Goal: Find specific page/section: Find specific page/section

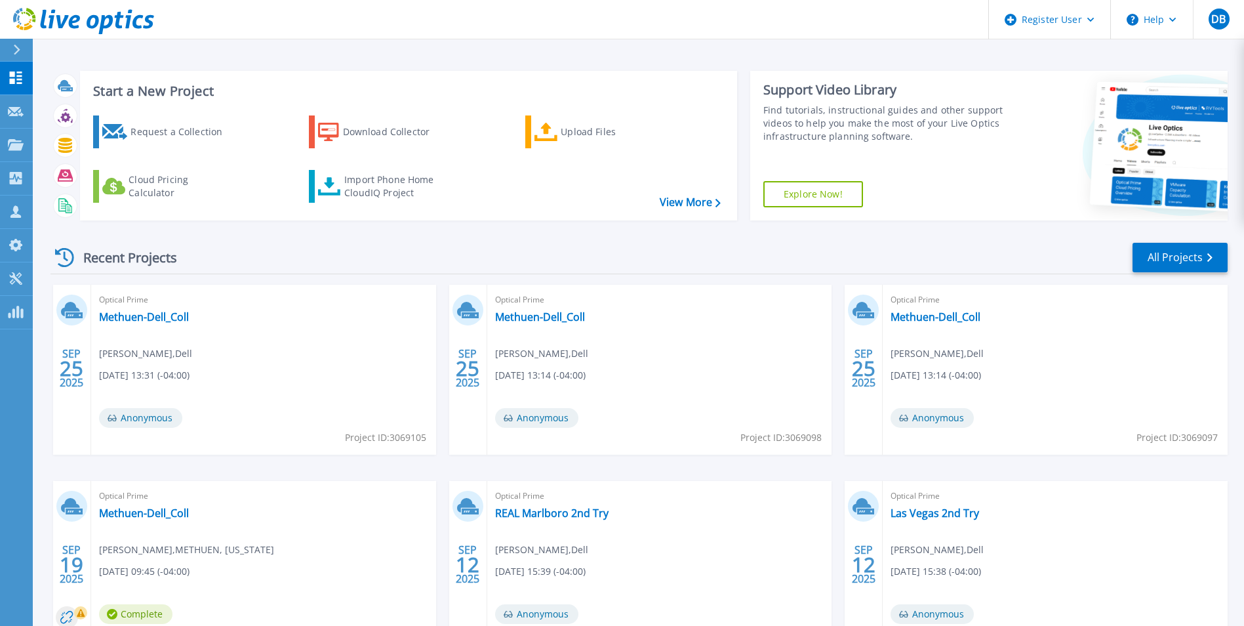
click at [24, 43] on div at bounding box center [22, 50] width 21 height 22
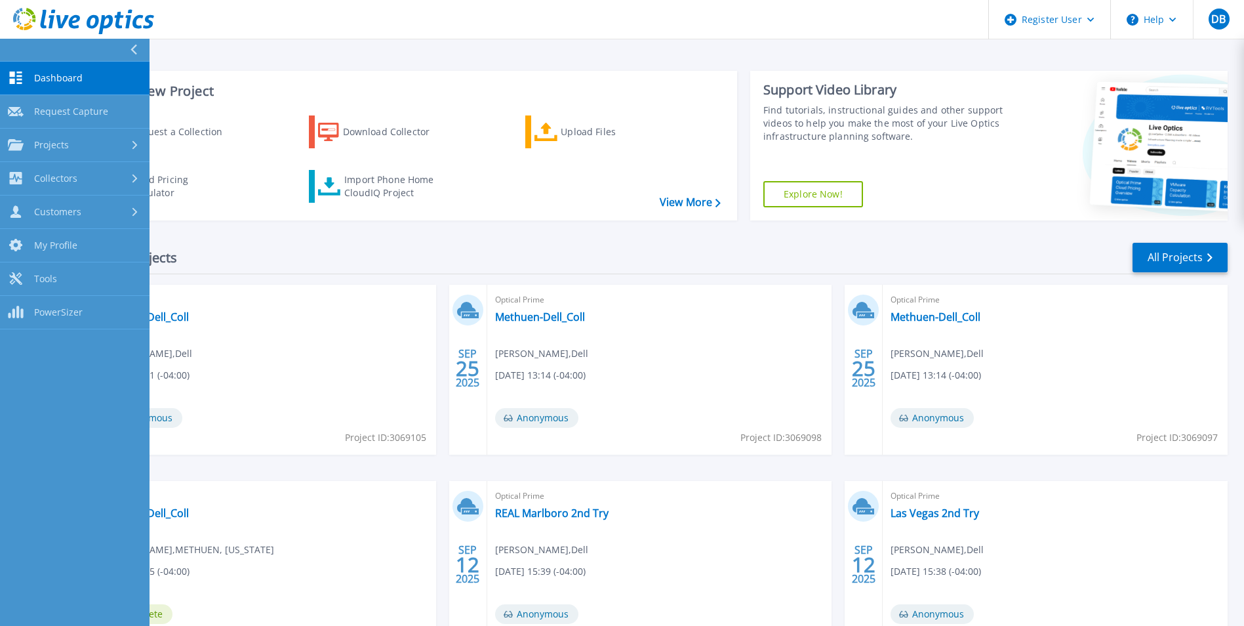
click at [235, 7] on header "Register User Help DB Dell User Dylan Barbour Dylan.Barbour@Dell.com Dell My Pr…" at bounding box center [622, 19] width 1244 height 39
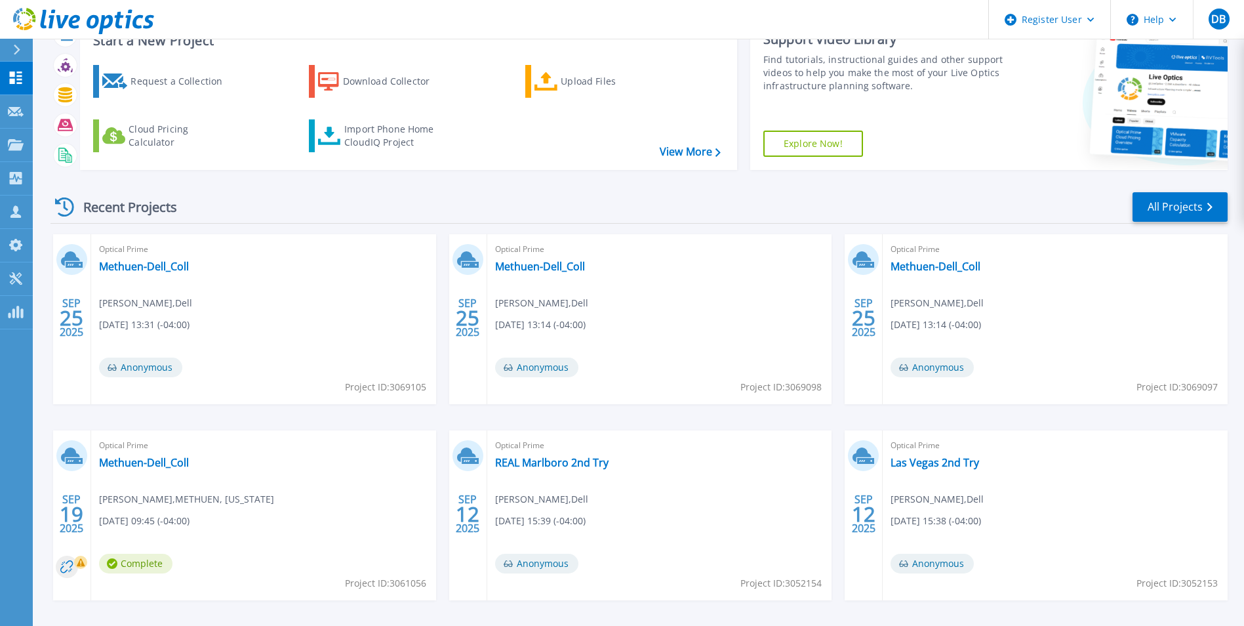
scroll to position [101, 0]
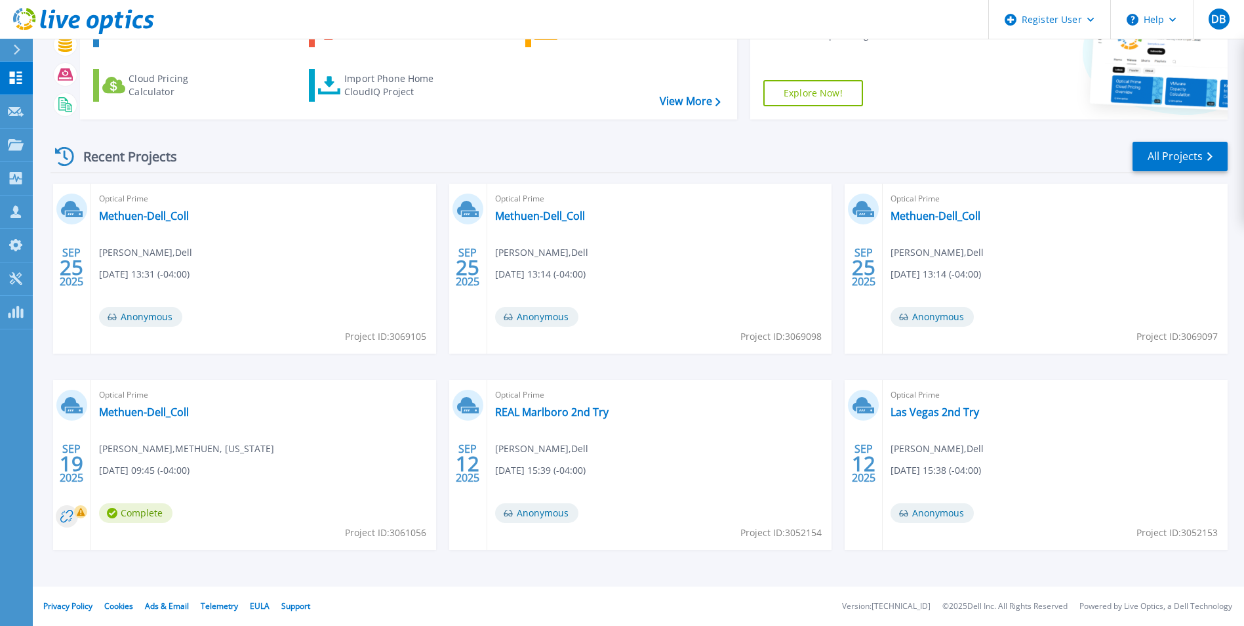
click at [11, 50] on button at bounding box center [16, 50] width 33 height 23
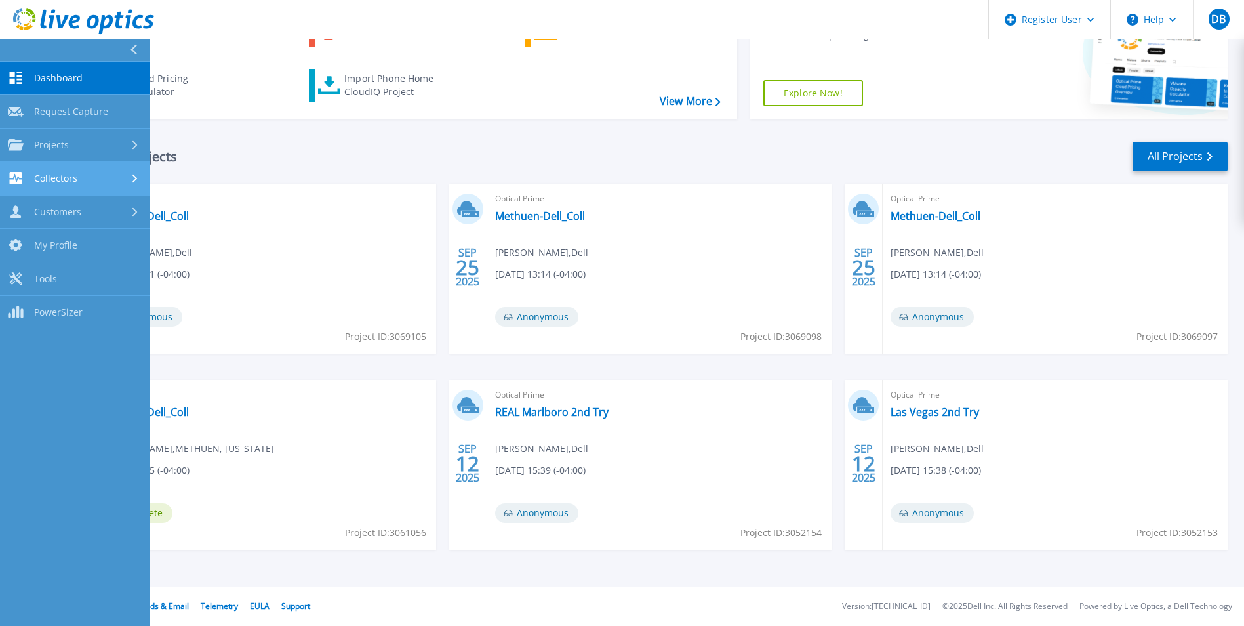
click at [134, 163] on link "Collectors Collectors" at bounding box center [75, 178] width 150 height 33
click at [131, 171] on link "Collectors Collectors" at bounding box center [75, 178] width 150 height 33
click at [131, 146] on div at bounding box center [136, 145] width 11 height 10
click at [106, 172] on link "Search Projects" at bounding box center [75, 178] width 150 height 33
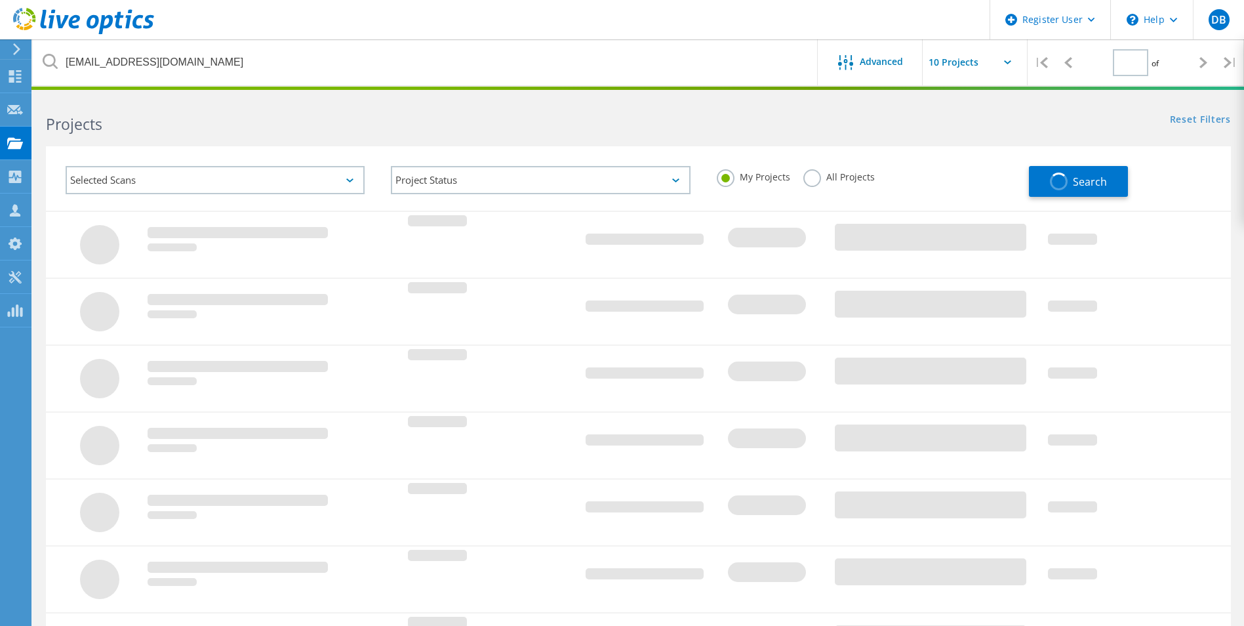
type input "1"
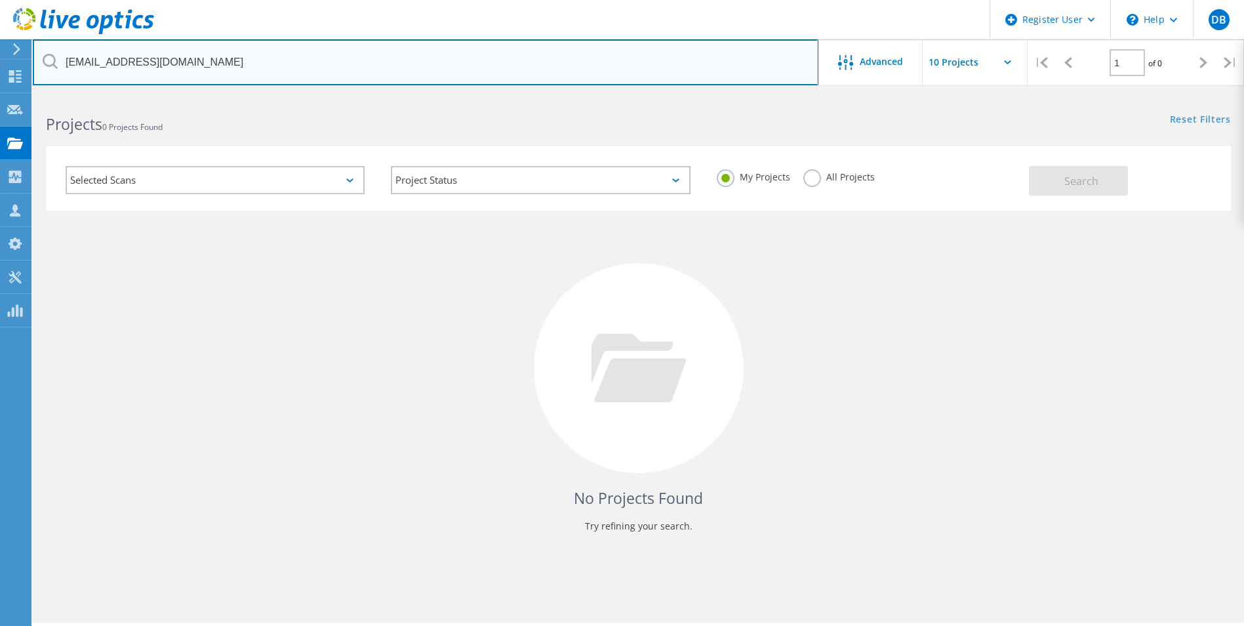
click at [201, 75] on input "lpschein@1aauto.com" at bounding box center [426, 62] width 786 height 46
type input "Polish National Credit Union"
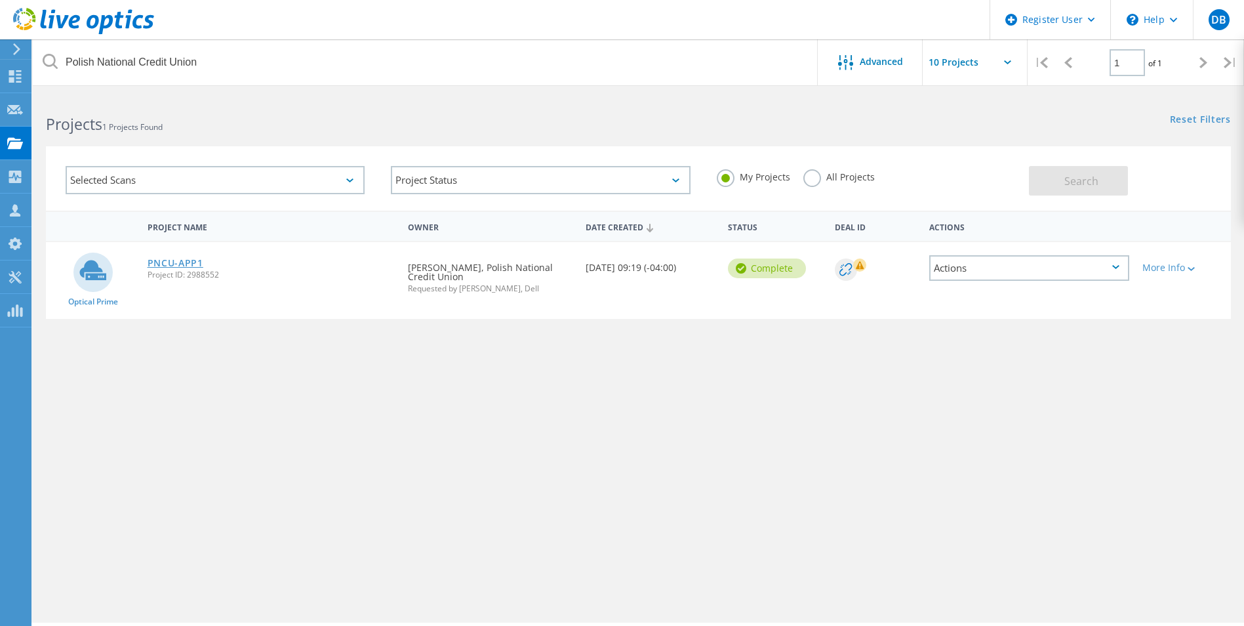
click at [187, 265] on link "PNCU-APP1" at bounding box center [176, 262] width 56 height 9
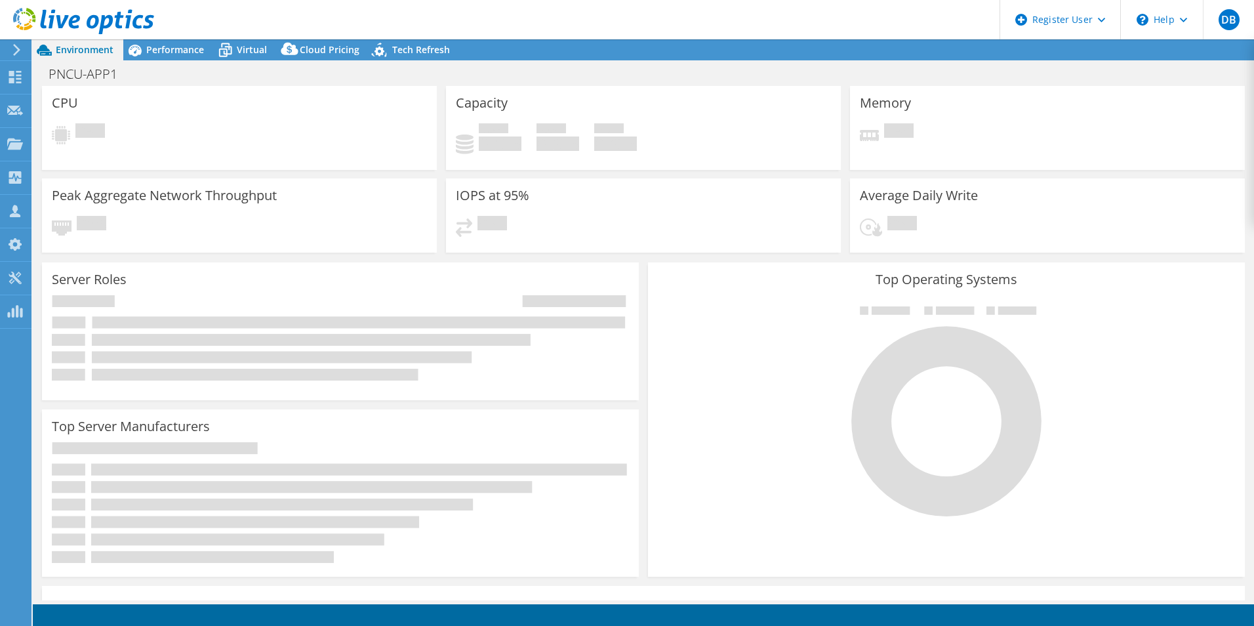
select select "USD"
select select "USEast"
